Goal: Task Accomplishment & Management: Complete application form

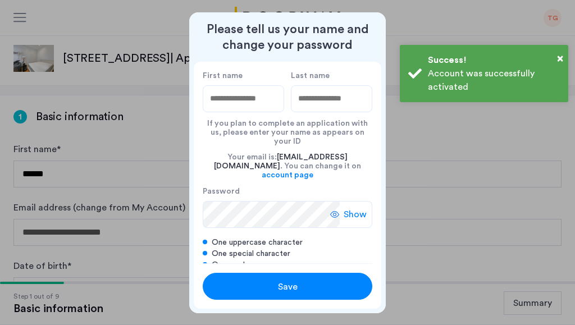
click at [248, 99] on input "First name" at bounding box center [243, 98] width 81 height 27
type input "*******"
type input "******"
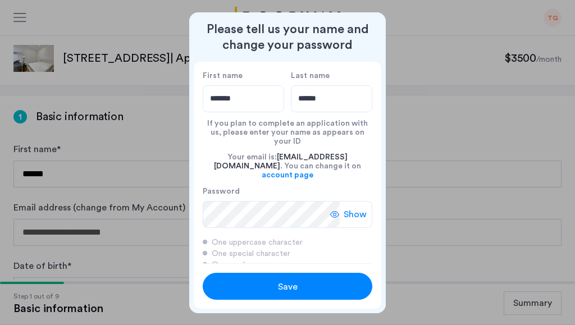
scroll to position [10, 0]
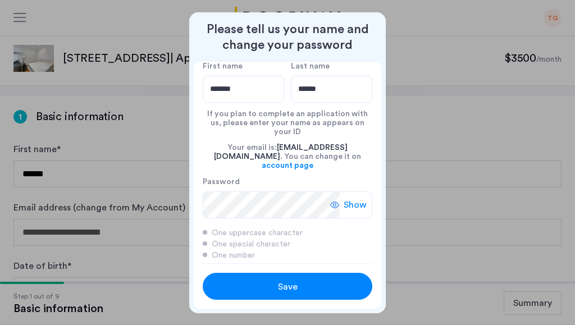
click at [283, 287] on span "Save" at bounding box center [288, 286] width 20 height 13
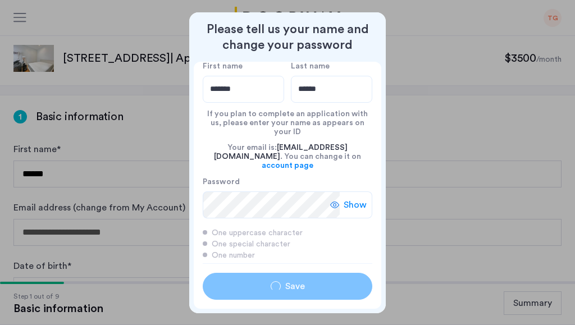
type input "*******"
type input "******"
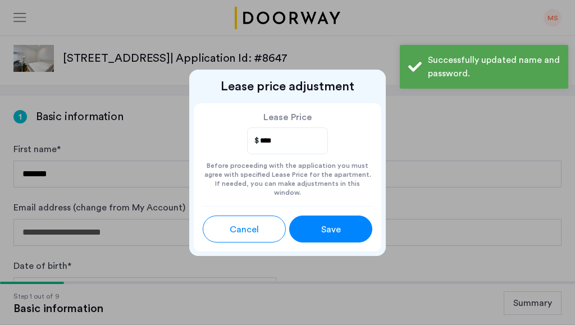
click at [312, 225] on div "Save" at bounding box center [330, 229] width 37 height 13
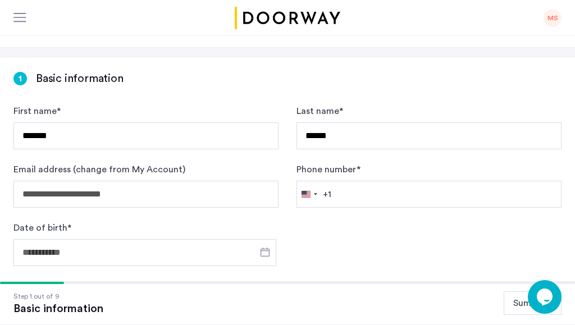
scroll to position [0, 0]
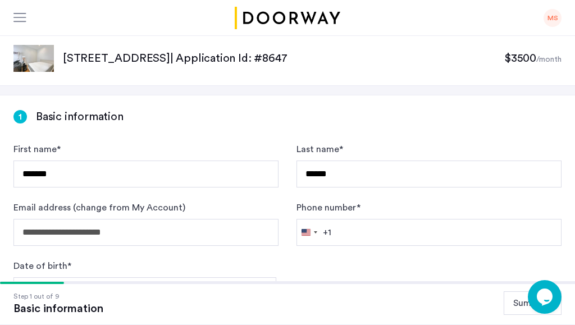
click at [38, 58] on img at bounding box center [33, 58] width 40 height 27
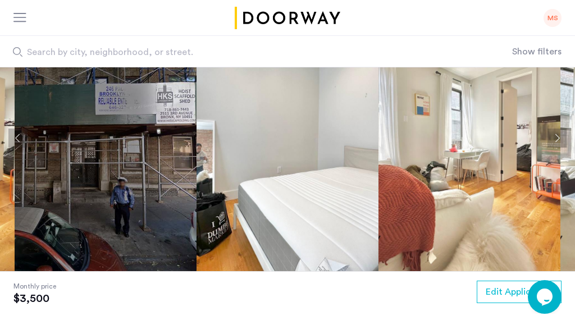
scroll to position [43, 0]
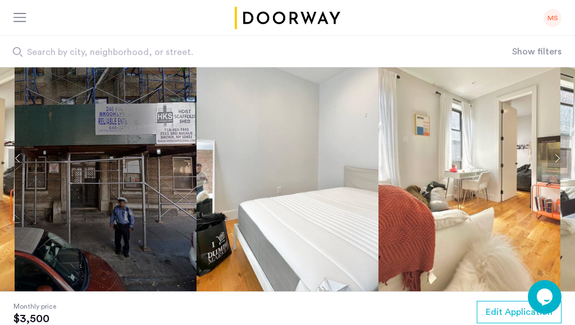
click at [558, 165] on button "Next apartment" at bounding box center [557, 158] width 19 height 19
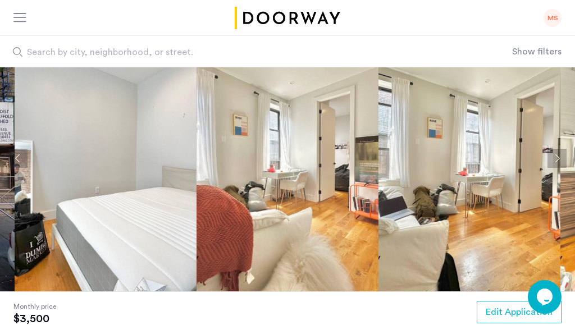
click at [558, 165] on button "Next apartment" at bounding box center [557, 158] width 19 height 19
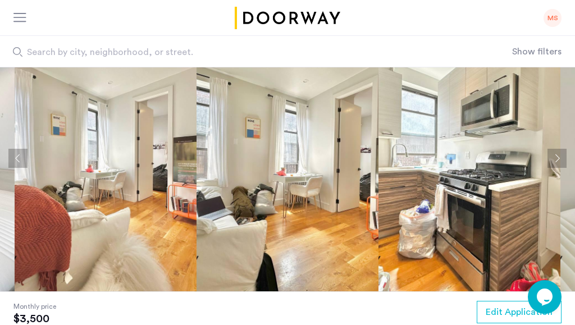
click at [558, 165] on button "Next apartment" at bounding box center [557, 158] width 19 height 19
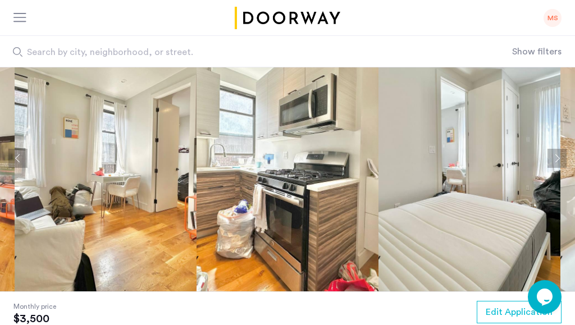
click at [558, 165] on button "Next apartment" at bounding box center [557, 158] width 19 height 19
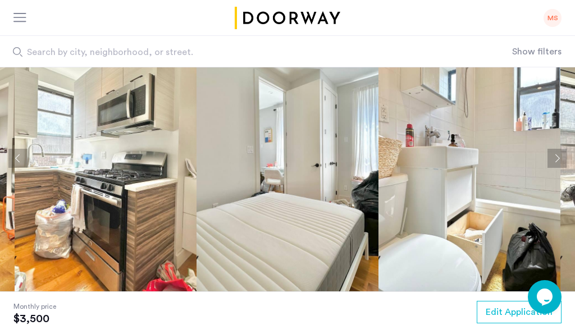
click at [558, 165] on button "Next apartment" at bounding box center [557, 158] width 19 height 19
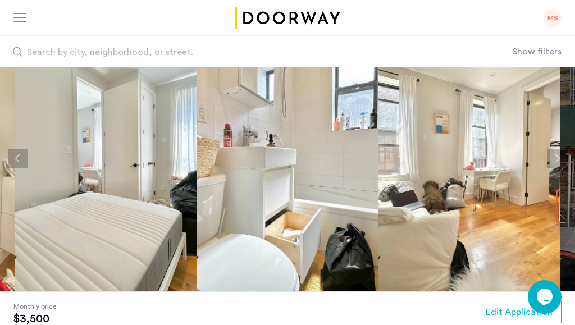
click at [558, 165] on button "Next apartment" at bounding box center [557, 158] width 19 height 19
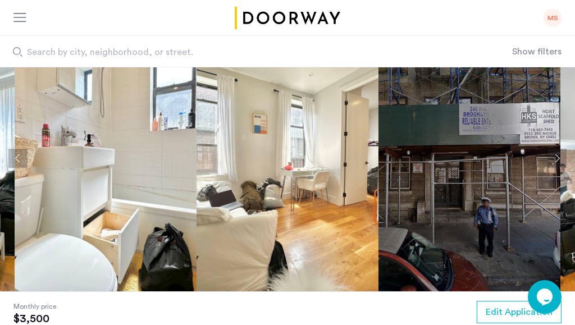
click at [558, 165] on button "Next apartment" at bounding box center [557, 158] width 19 height 19
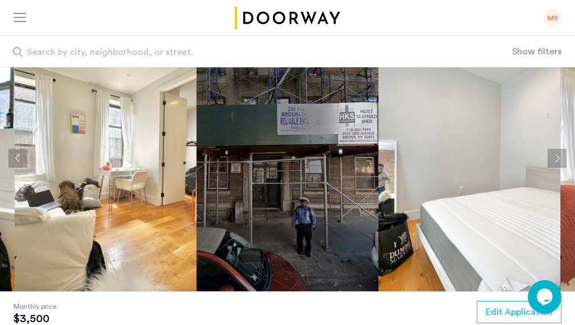
click at [558, 165] on button "Next apartment" at bounding box center [557, 158] width 19 height 19
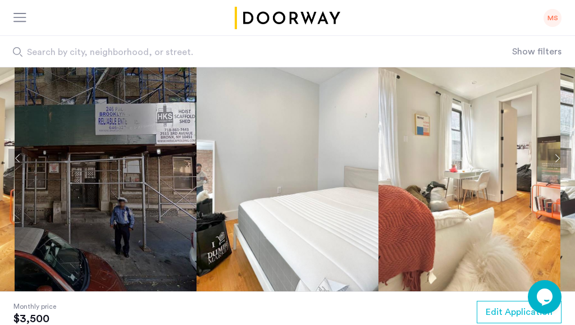
click at [318, 175] on img at bounding box center [288, 158] width 182 height 267
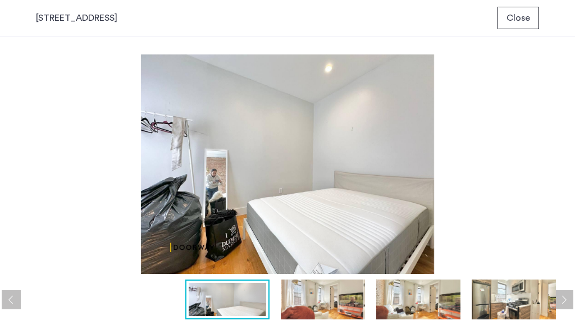
click at [304, 296] on img at bounding box center [323, 300] width 84 height 40
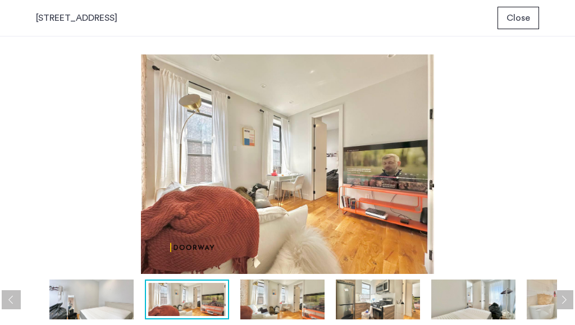
click at [284, 297] on img at bounding box center [282, 300] width 84 height 40
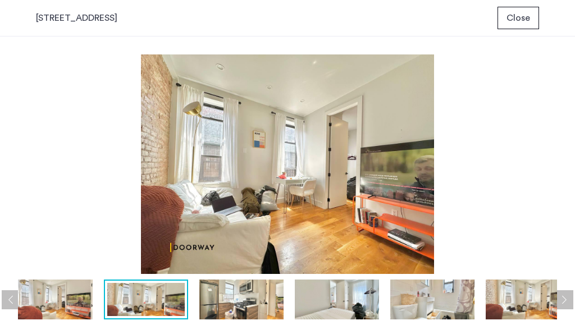
click at [263, 297] on img at bounding box center [241, 300] width 84 height 40
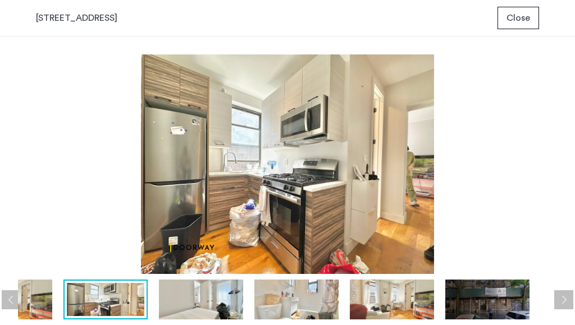
click at [205, 301] on img at bounding box center [201, 300] width 84 height 40
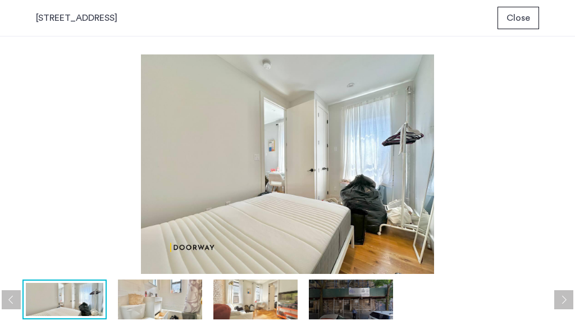
click at [160, 308] on img at bounding box center [160, 300] width 84 height 40
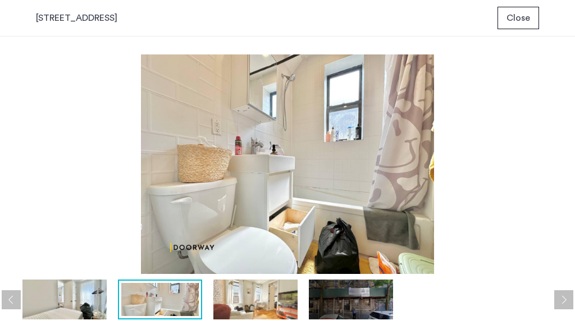
click at [244, 306] on img at bounding box center [255, 300] width 84 height 40
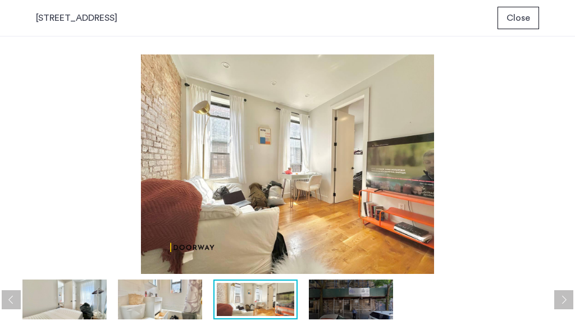
click at [345, 306] on img at bounding box center [351, 300] width 84 height 40
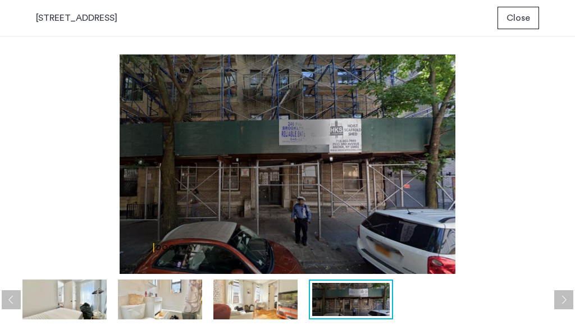
click at [219, 305] on img at bounding box center [255, 300] width 84 height 40
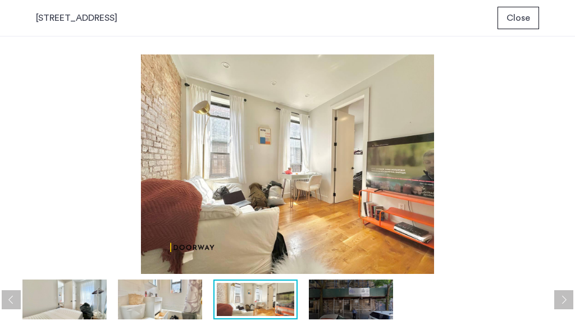
click at [175, 307] on img at bounding box center [160, 300] width 84 height 40
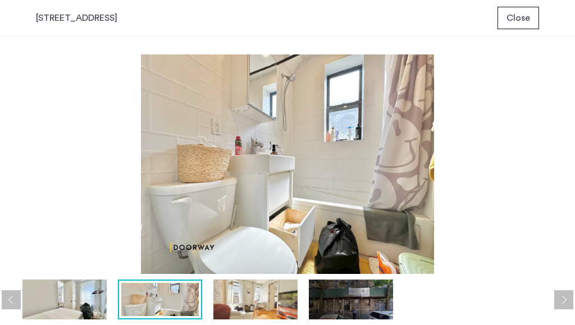
click at [92, 306] on img at bounding box center [64, 300] width 84 height 40
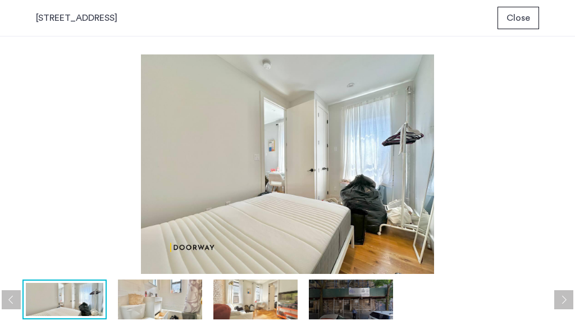
click at [18, 306] on div at bounding box center [18, 300] width 1090 height 40
click at [16, 303] on button "Previous apartment" at bounding box center [11, 299] width 19 height 19
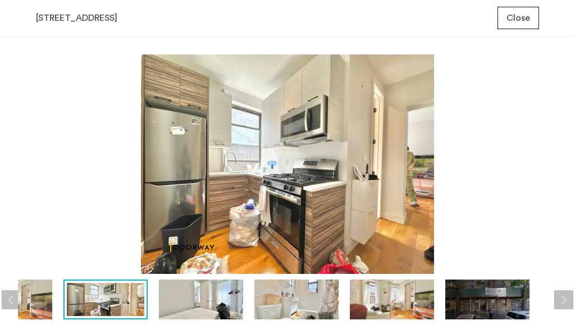
click at [529, 15] on span "Close" at bounding box center [519, 17] width 24 height 13
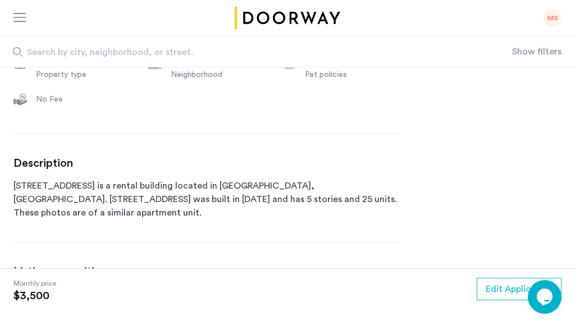
scroll to position [496, 0]
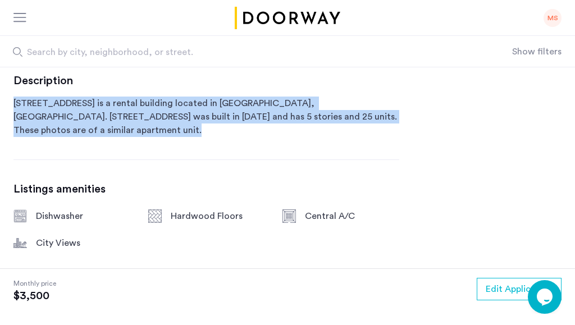
drag, startPoint x: 268, startPoint y: 163, endPoint x: 276, endPoint y: 107, distance: 56.3
click at [276, 107] on div "[STREET_ADDRESS] $3,500 Monthly rent 1 Bedrooms 1 Baths multi-family Property t…" at bounding box center [206, 121] width 386 height 566
click at [276, 88] on h3 "Description" at bounding box center [206, 80] width 386 height 13
drag, startPoint x: 276, startPoint y: 107, endPoint x: 272, endPoint y: 153, distance: 45.7
click at [272, 137] on div "Description [STREET_ADDRESS] is a rental building located in [GEOGRAPHIC_DATA],…" at bounding box center [206, 105] width 386 height 63
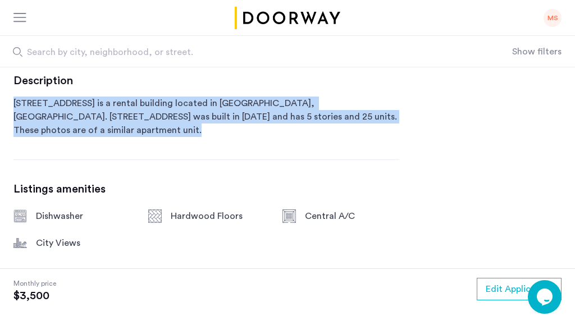
click at [272, 137] on p "[STREET_ADDRESS] is a rental building located in [GEOGRAPHIC_DATA], [GEOGRAPHIC…" at bounding box center [206, 117] width 386 height 40
drag, startPoint x: 272, startPoint y: 149, endPoint x: 266, endPoint y: 108, distance: 42.0
click at [266, 108] on div "Description [STREET_ADDRESS] is a rental building located in [GEOGRAPHIC_DATA],…" at bounding box center [206, 105] width 386 height 63
click at [266, 88] on h3 "Description" at bounding box center [206, 80] width 386 height 13
drag, startPoint x: 266, startPoint y: 108, endPoint x: 266, endPoint y: 156, distance: 48.3
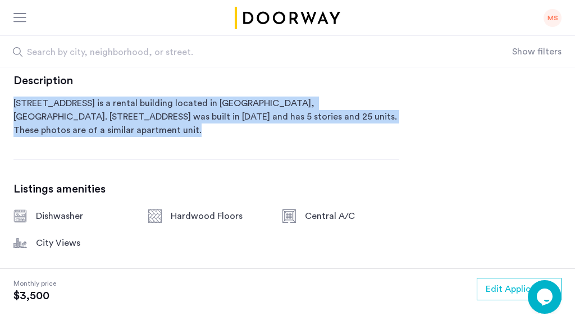
click at [266, 137] on div "Description [STREET_ADDRESS] is a rental building located in [GEOGRAPHIC_DATA],…" at bounding box center [206, 105] width 386 height 63
click at [266, 137] on p "[STREET_ADDRESS] is a rental building located in [GEOGRAPHIC_DATA], [GEOGRAPHIC…" at bounding box center [206, 117] width 386 height 40
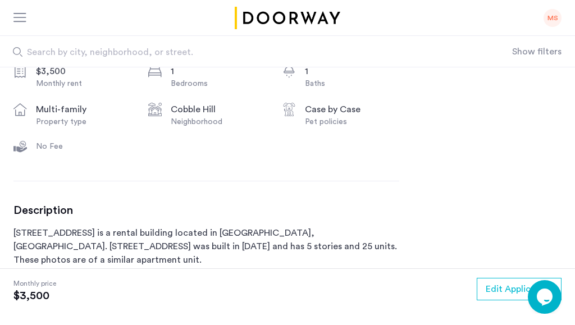
scroll to position [383, 0]
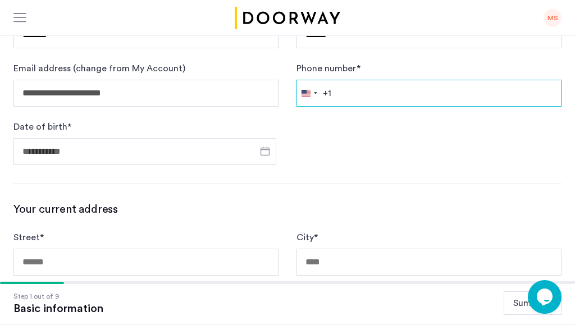
click at [407, 95] on input "Phone number *" at bounding box center [429, 93] width 265 height 27
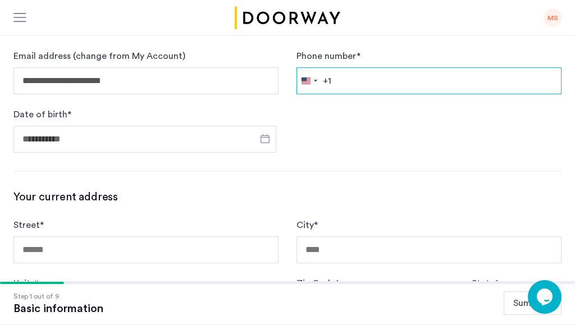
click at [406, 82] on input "Phone number *" at bounding box center [429, 80] width 265 height 27
drag, startPoint x: 403, startPoint y: 80, endPoint x: 393, endPoint y: 108, distance: 29.9
click at [393, 108] on form "**********" at bounding box center [287, 72] width 548 height 162
type input "**********"
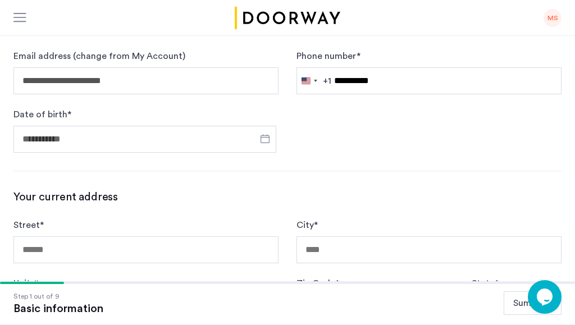
click at [320, 138] on form "**********" at bounding box center [287, 72] width 548 height 162
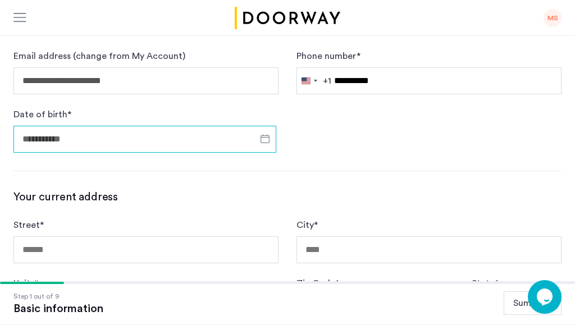
click at [210, 141] on input "Date of birth *" at bounding box center [144, 139] width 263 height 27
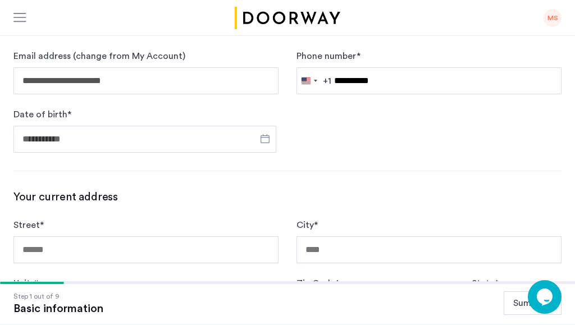
scroll to position [210, 0]
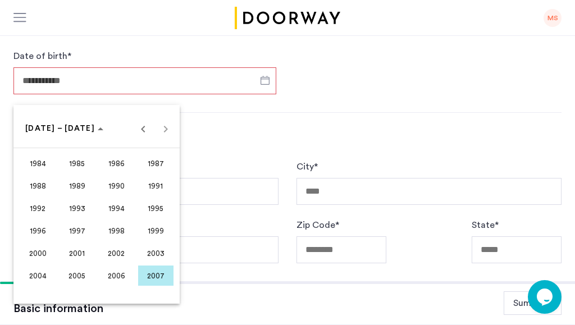
click at [42, 164] on span "1984" at bounding box center [37, 163] width 35 height 20
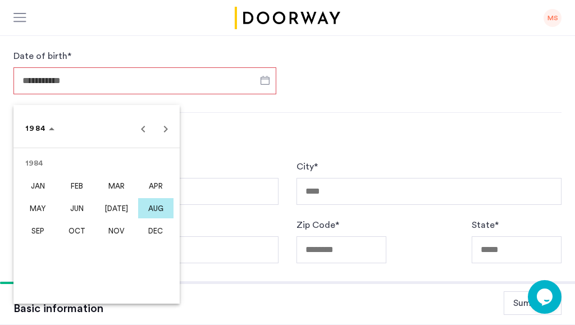
click at [153, 202] on span "AUG" at bounding box center [155, 208] width 35 height 20
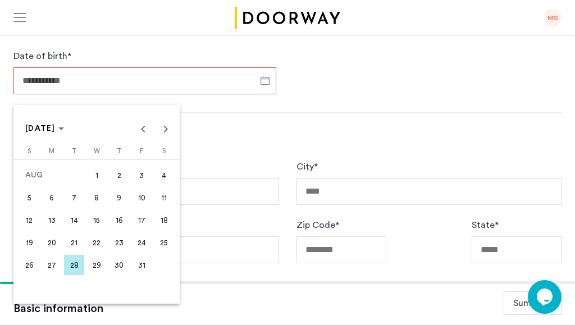
click at [147, 198] on span "10" at bounding box center [141, 198] width 20 height 20
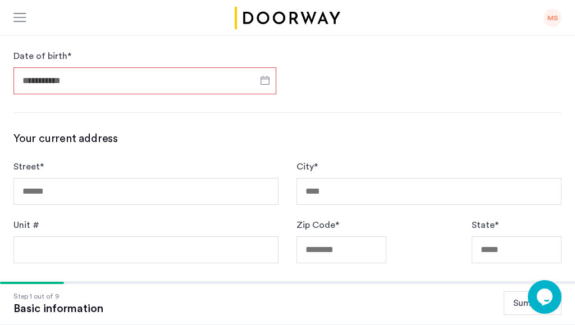
type input "**********"
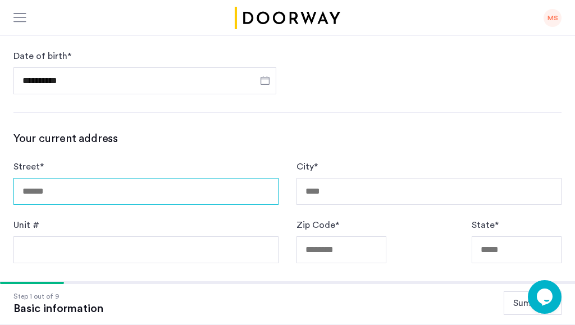
click at [170, 198] on input "Street *" at bounding box center [145, 191] width 265 height 27
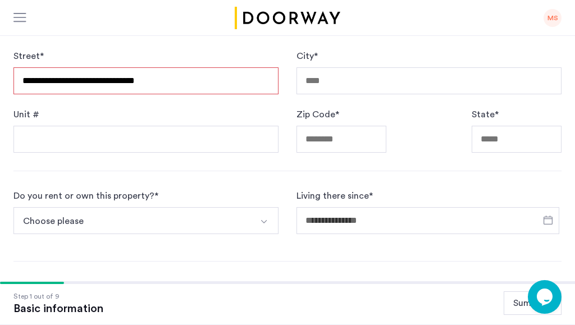
type input "**********"
type input "********"
type input "*****"
type input "**"
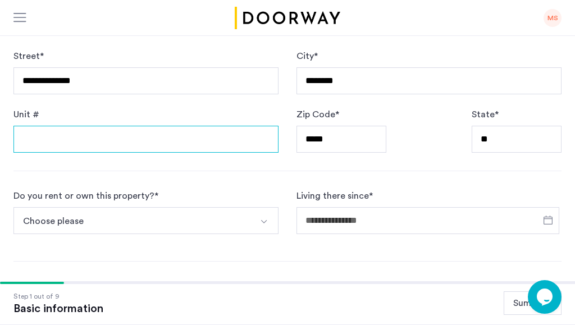
click at [179, 134] on input "Unit #" at bounding box center [145, 139] width 265 height 27
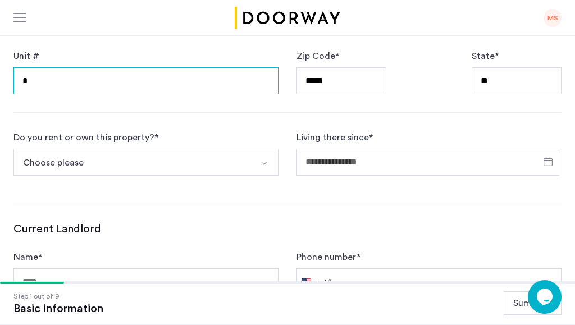
type input "*"
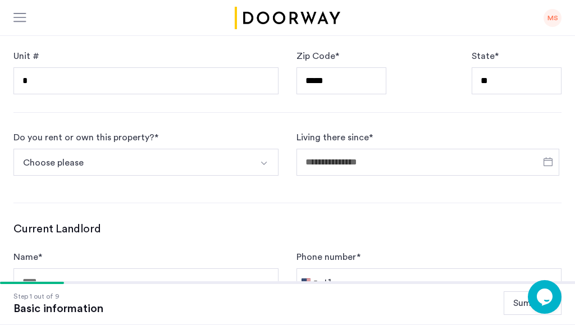
click at [176, 156] on button "Choose please" at bounding box center [132, 162] width 239 height 27
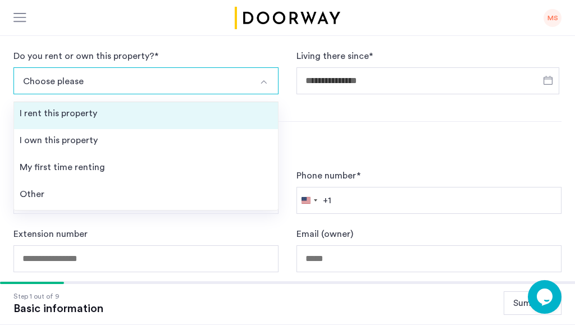
click at [166, 120] on li "I rent this property" at bounding box center [146, 115] width 264 height 27
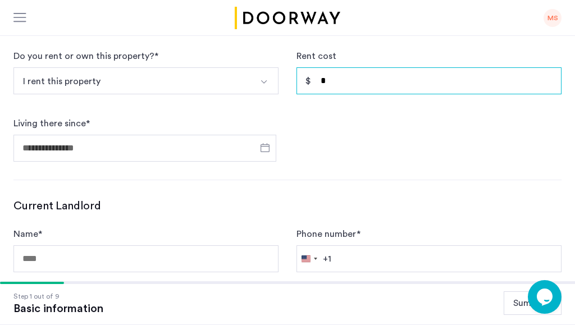
click at [333, 77] on input "*" at bounding box center [429, 80] width 265 height 27
type input "*****"
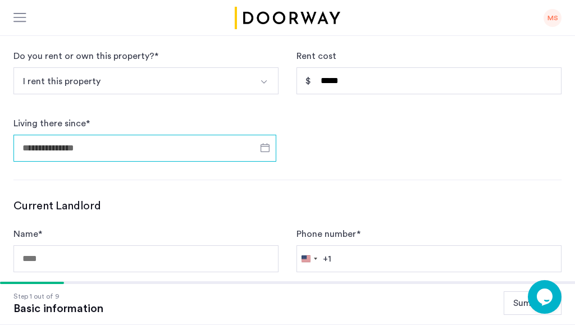
click at [205, 149] on input "Living there since *" at bounding box center [144, 148] width 263 height 27
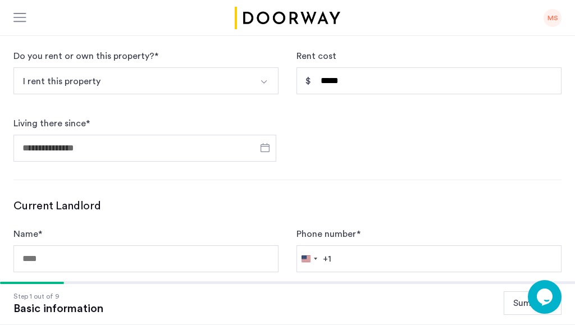
scroll to position [528, 0]
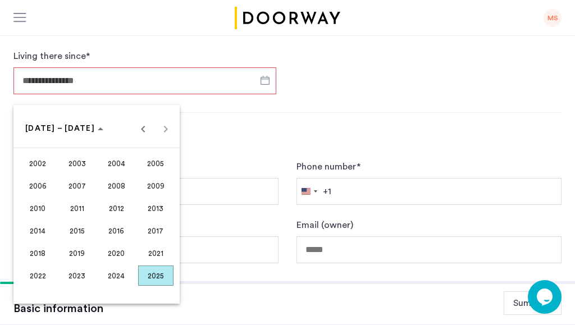
click at [160, 281] on span "2025" at bounding box center [155, 276] width 35 height 20
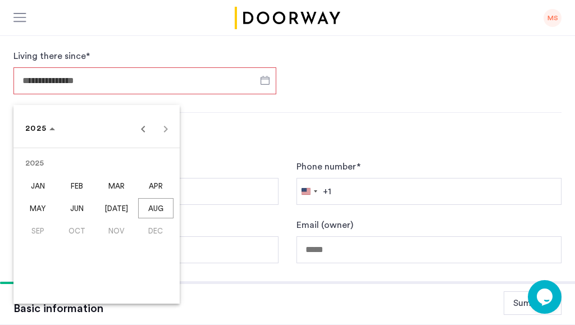
click at [44, 207] on span "MAY" at bounding box center [37, 208] width 35 height 20
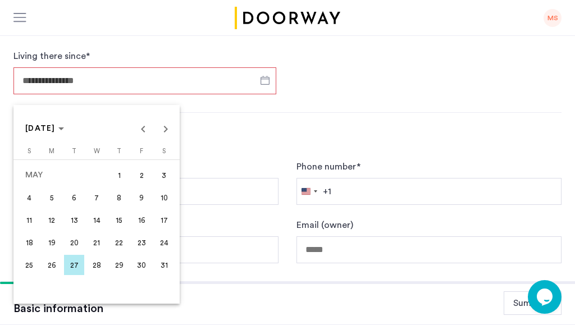
click at [35, 265] on span "25" at bounding box center [29, 265] width 20 height 20
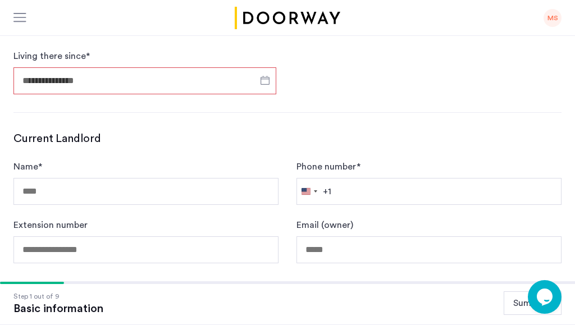
type input "**********"
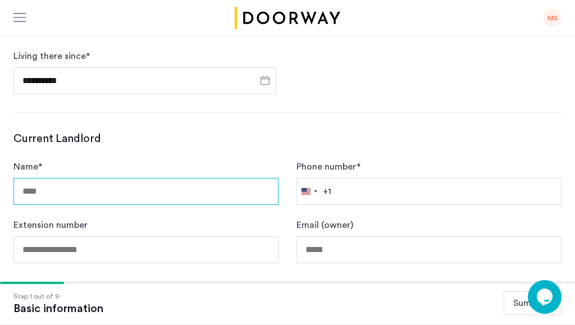
click at [143, 189] on input "Name *" at bounding box center [145, 191] width 265 height 27
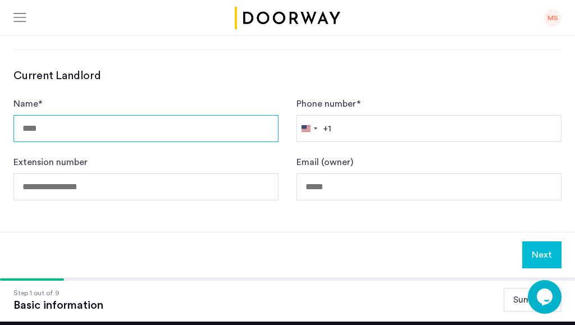
scroll to position [579, 0]
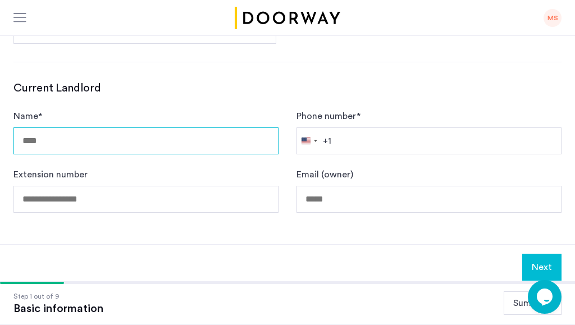
click at [146, 142] on input "Name *" at bounding box center [145, 141] width 265 height 27
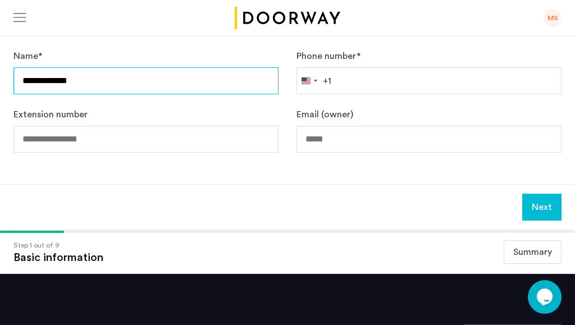
type input "**********"
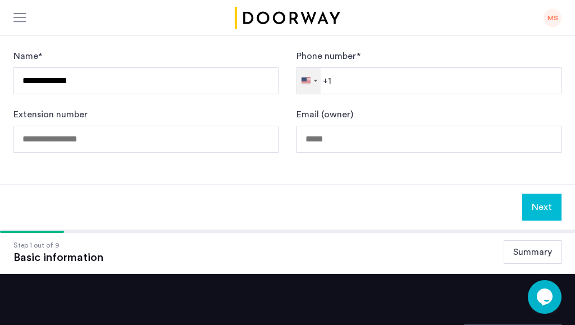
click at [304, 79] on div "[GEOGRAPHIC_DATA] +1" at bounding box center [306, 81] width 9 height 7
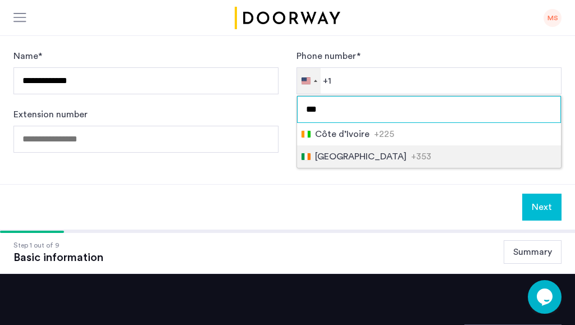
type input "***"
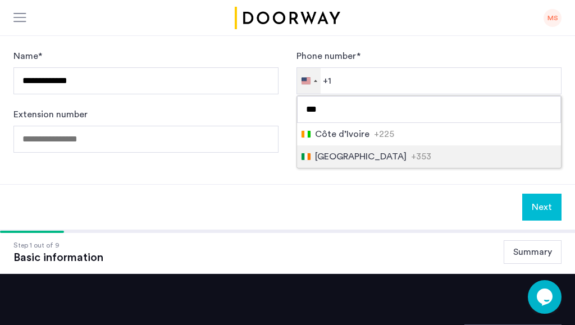
click at [330, 152] on span "[GEOGRAPHIC_DATA]" at bounding box center [361, 156] width 92 height 13
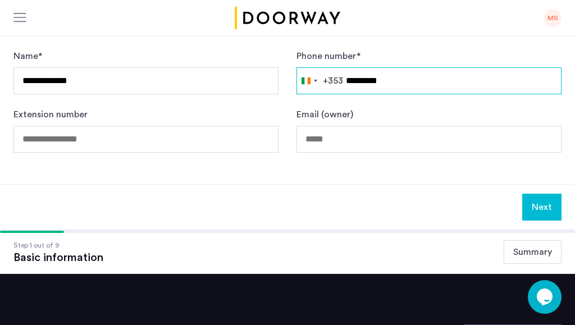
type input "*********"
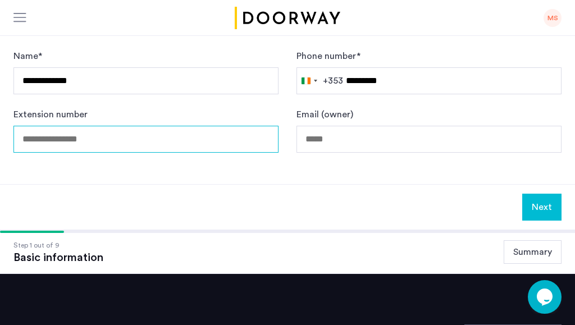
click at [248, 142] on input "Extension number" at bounding box center [145, 139] width 265 height 27
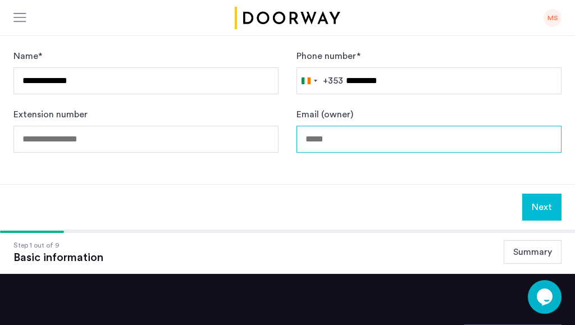
click at [353, 139] on input "Email (owner)" at bounding box center [429, 139] width 265 height 27
paste input "**********"
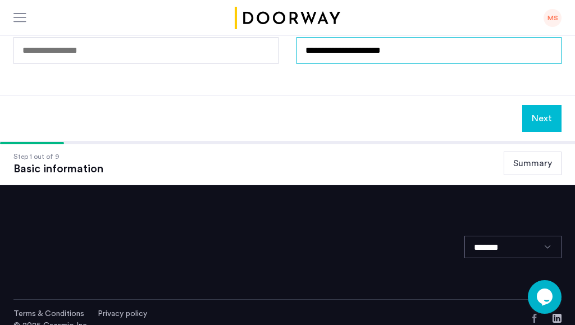
scroll to position [743, 0]
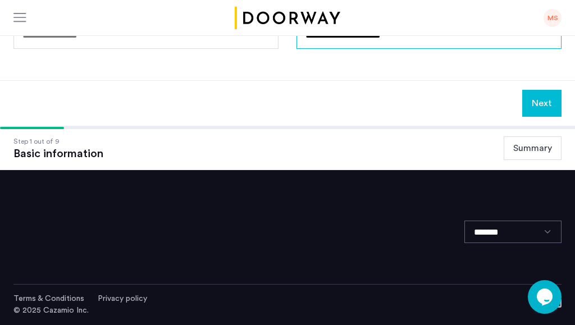
type input "**********"
click at [537, 112] on button "Next" at bounding box center [542, 103] width 39 height 27
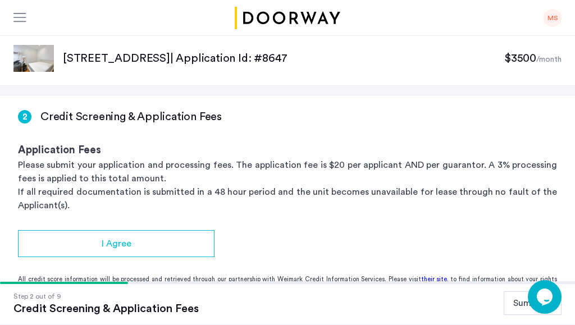
scroll to position [4, 0]
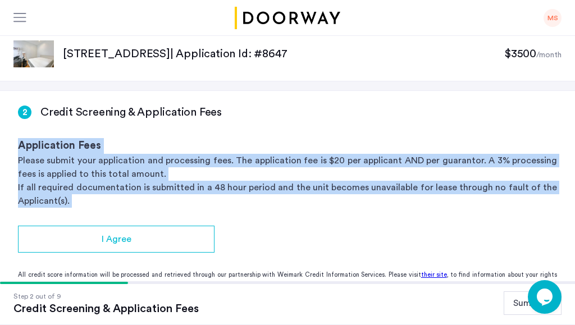
drag, startPoint x: 281, startPoint y: 209, endPoint x: 265, endPoint y: 136, distance: 74.7
click at [265, 136] on app-credit-screening "2 Credit Screening & Application Fees Application Fees Please submit your appli…" at bounding box center [287, 276] width 575 height 371
click at [265, 136] on div "2 Credit Screening & Application Fees Application Fees Please submit your appli…" at bounding box center [287, 149] width 575 height 117
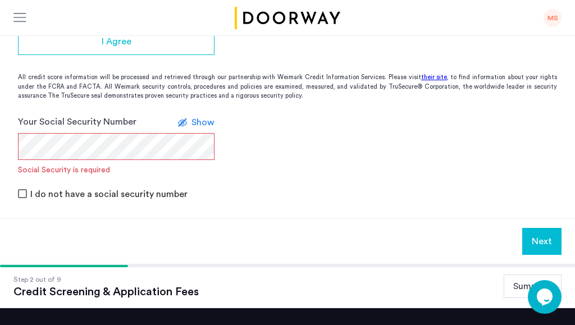
scroll to position [197, 0]
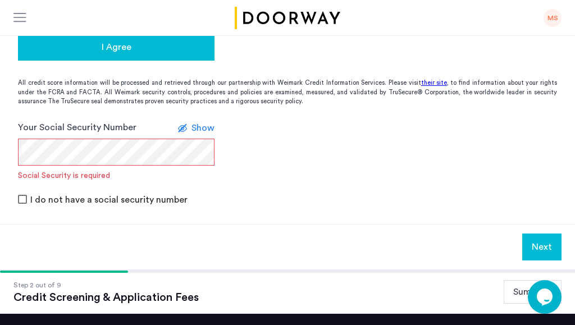
click at [161, 50] on div "I Agree" at bounding box center [116, 46] width 179 height 13
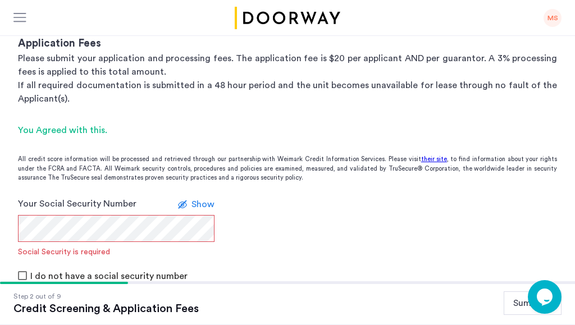
scroll to position [105, 0]
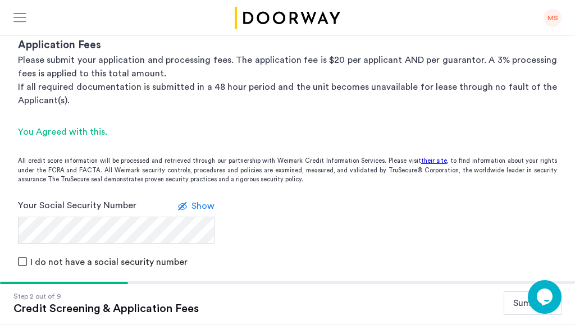
click at [193, 202] on span "Show" at bounding box center [203, 206] width 23 height 9
click at [193, 202] on label at bounding box center [188, 205] width 13 height 13
